Goal: Transaction & Acquisition: Purchase product/service

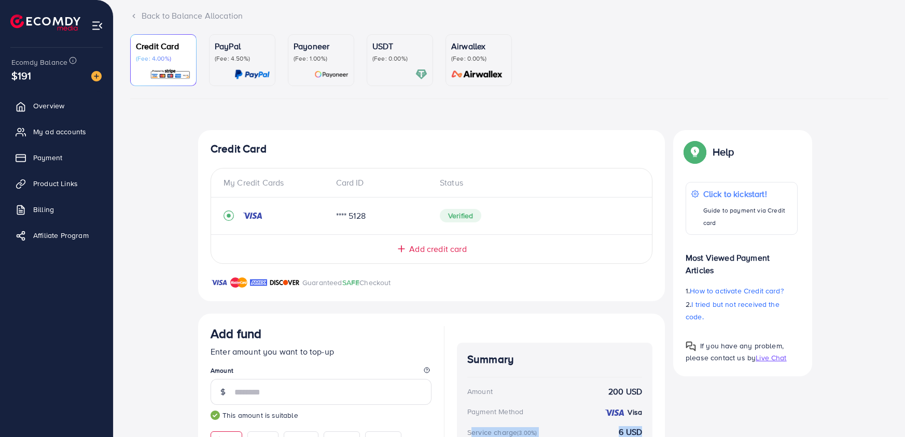
scroll to position [13, 0]
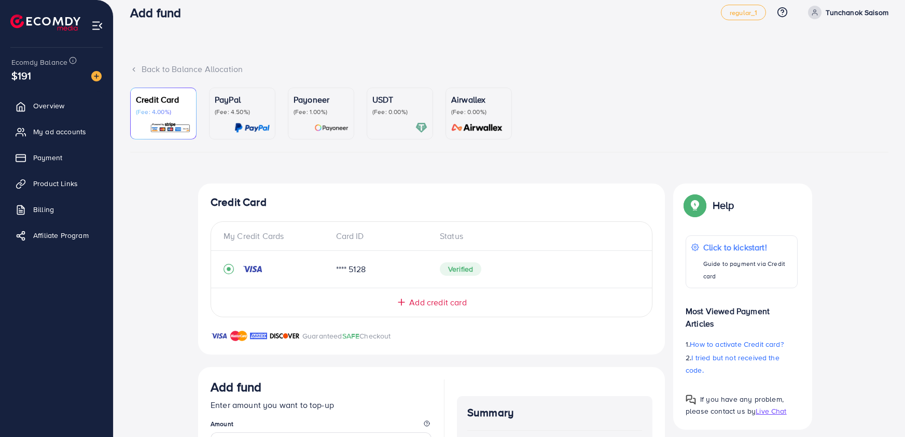
click at [422, 300] on span "Add credit card" at bounding box center [437, 303] width 57 height 12
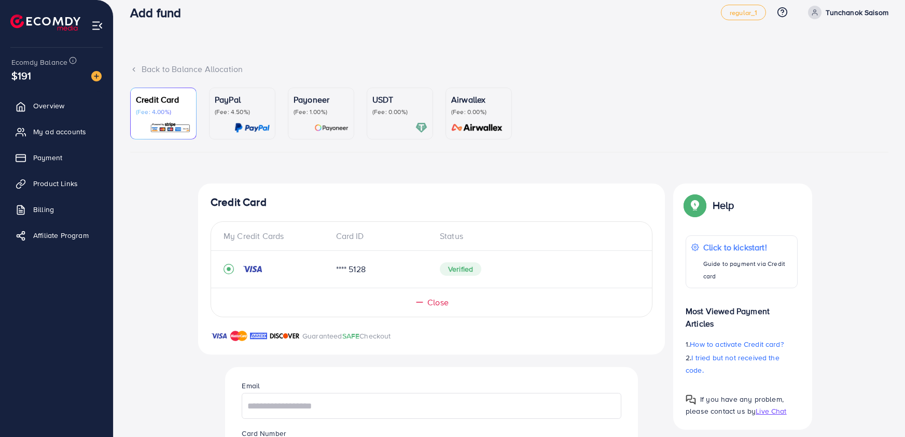
scroll to position [165, 0]
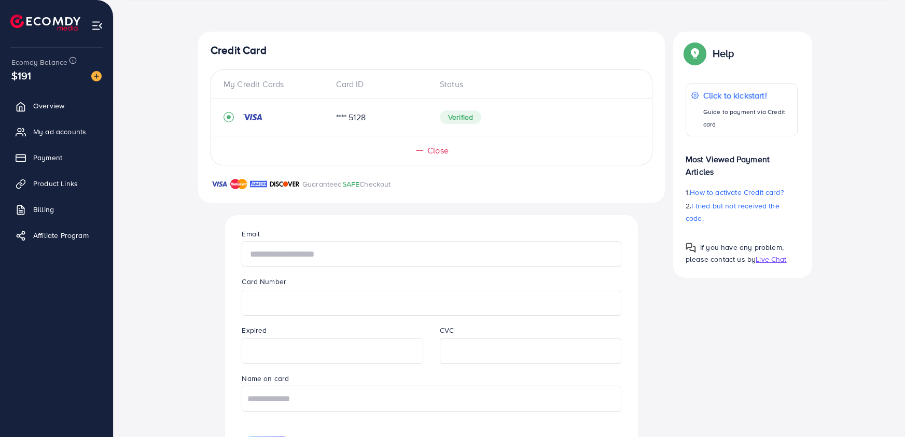
click at [517, 260] on input "text" at bounding box center [431, 254] width 379 height 26
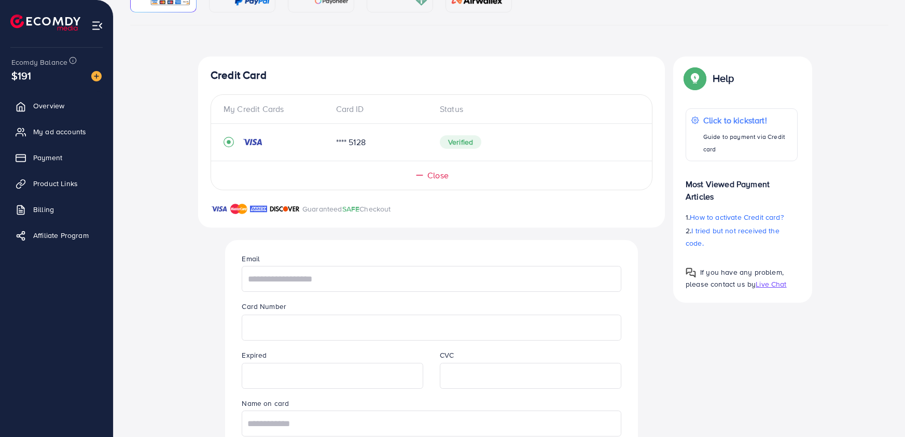
scroll to position [0, 0]
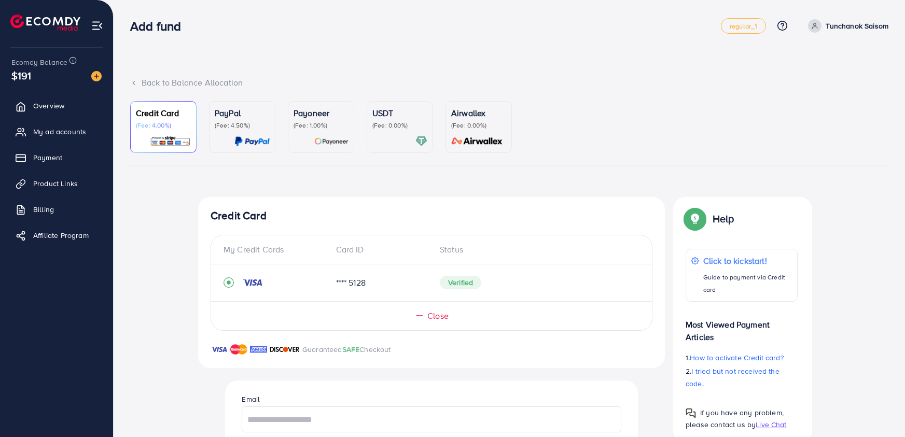
click at [264, 134] on div "PayPal (Fee: 4.50%)" at bounding box center [242, 127] width 55 height 40
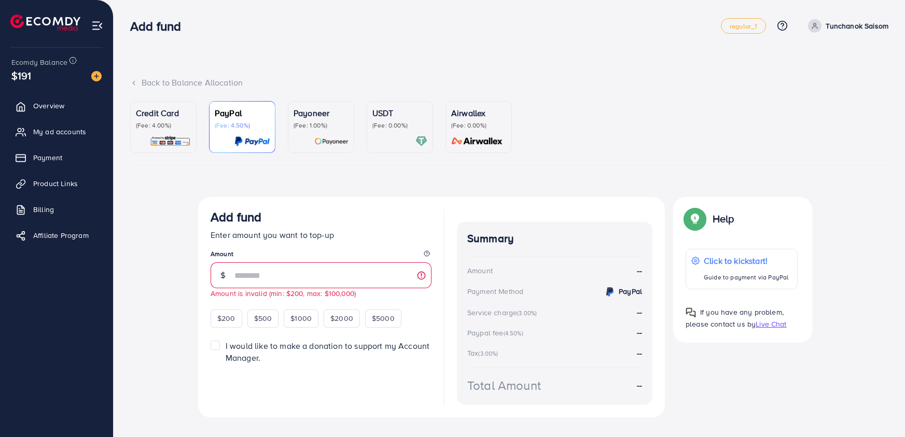
click at [334, 130] on div "Payoneer (Fee: 1.00%)" at bounding box center [320, 127] width 55 height 40
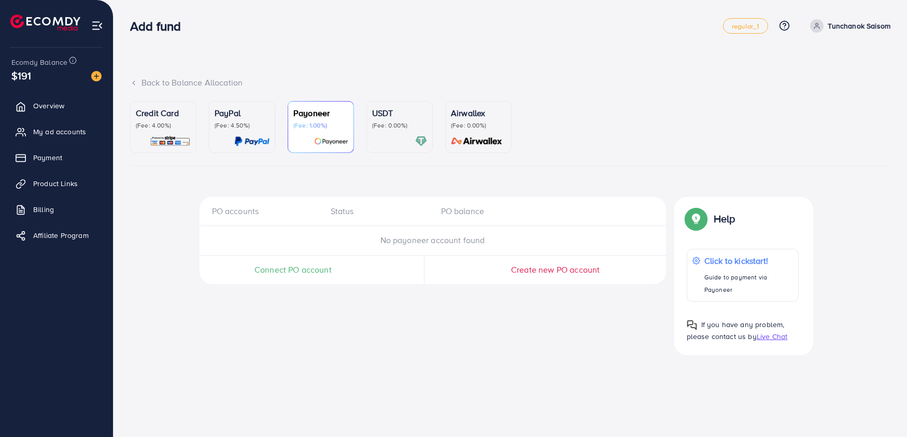
click at [162, 137] on img at bounding box center [170, 141] width 41 height 12
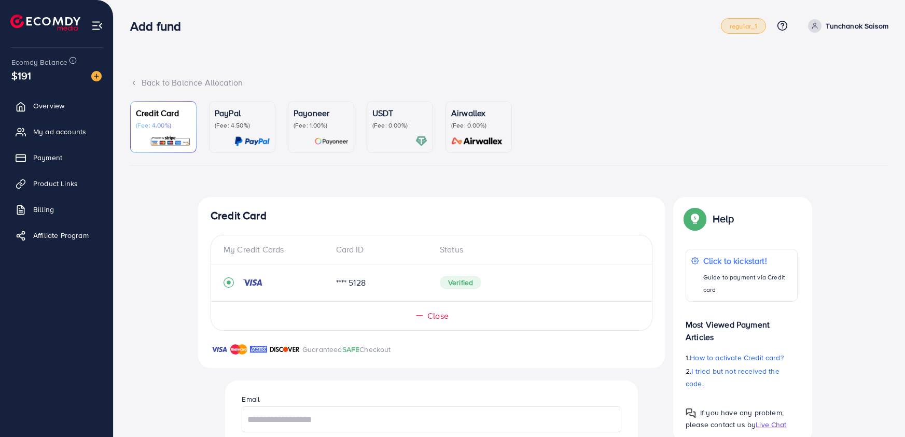
click at [749, 33] on link "regular_1" at bounding box center [743, 26] width 45 height 16
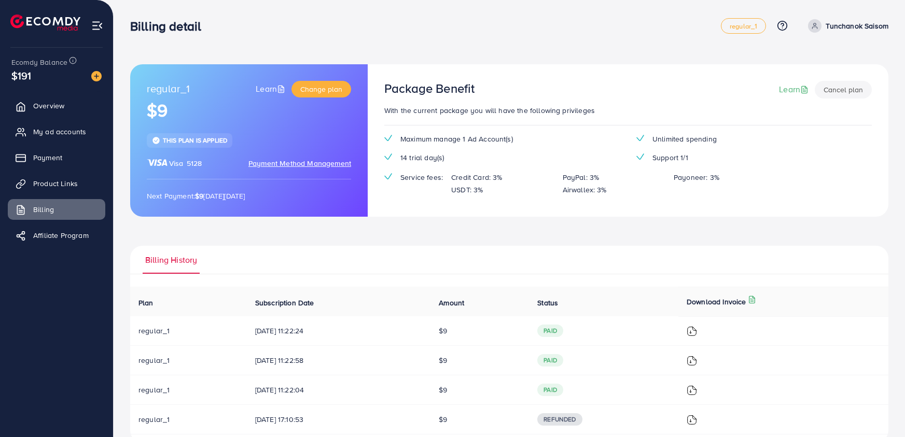
click at [832, 35] on div "Billing detail regular_1 Help Center Contact Support Plans and Pricing Term and…" at bounding box center [509, 25] width 758 height 29
click at [838, 32] on p "Tunchanok Saisom" at bounding box center [857, 26] width 63 height 12
click at [543, 24] on div "Billing detail" at bounding box center [425, 26] width 591 height 15
